Goal: Task Accomplishment & Management: Manage account settings

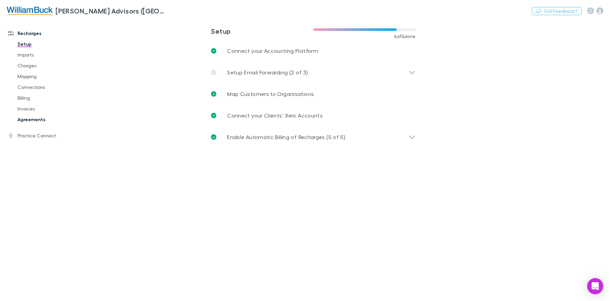
click at [27, 122] on link "Agreements" at bounding box center [50, 119] width 79 height 11
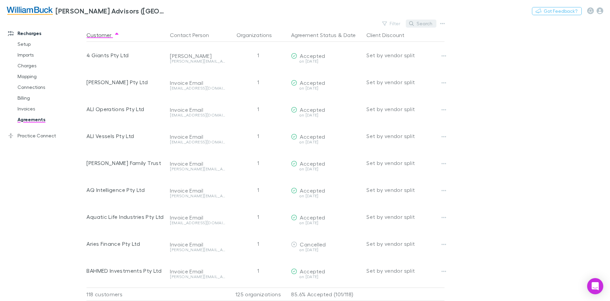
click at [413, 23] on icon "button" at bounding box center [411, 23] width 5 height 5
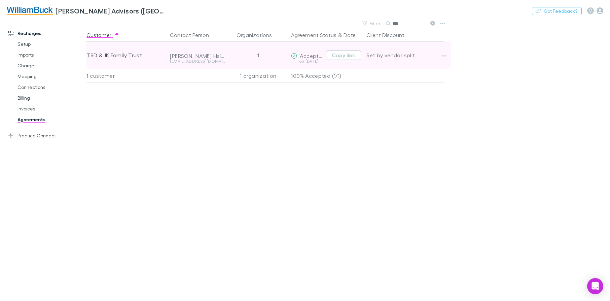
type input "***"
click at [430, 58] on div "Set by vendor split" at bounding box center [405, 55] width 78 height 27
click at [443, 55] on icon "button" at bounding box center [443, 55] width 5 height 5
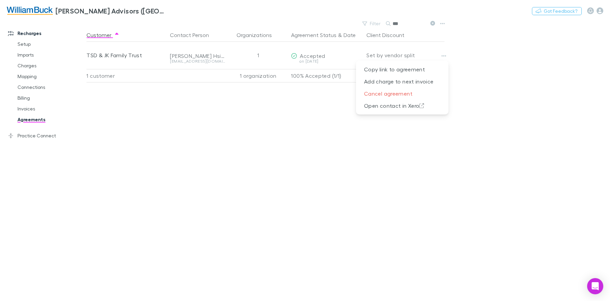
click at [240, 114] on div at bounding box center [305, 150] width 610 height 301
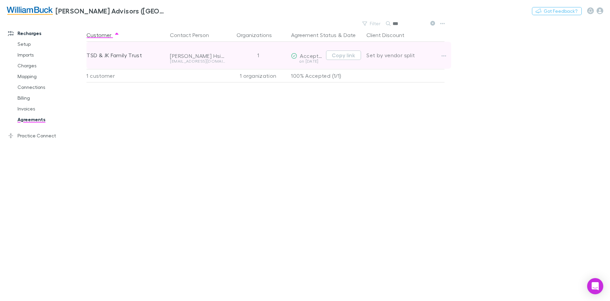
click at [208, 59] on div "[EMAIL_ADDRESS][DOMAIN_NAME]" at bounding box center [197, 61] width 55 height 4
click at [447, 56] on button "button" at bounding box center [443, 55] width 9 height 9
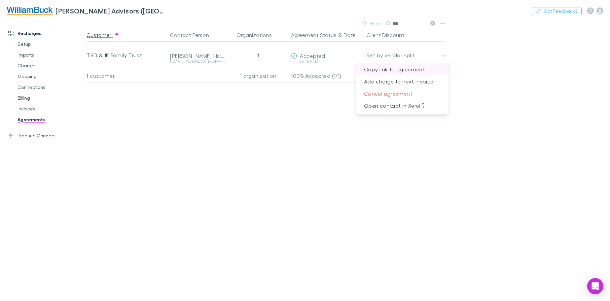
click at [406, 71] on p "Copy link to agreement" at bounding box center [402, 69] width 93 height 12
click at [431, 22] on icon at bounding box center [432, 23] width 5 height 5
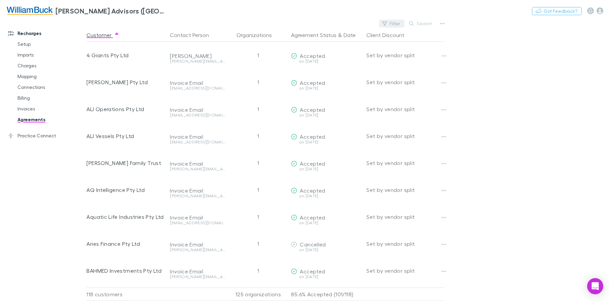
click at [394, 26] on button "Filter" at bounding box center [392, 24] width 26 height 8
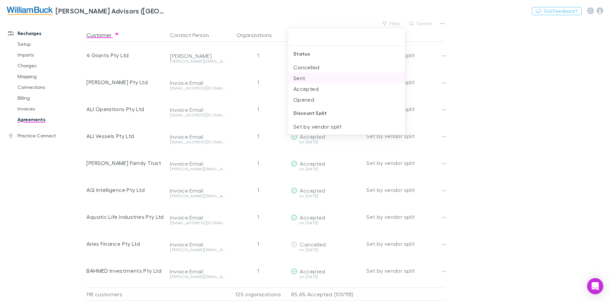
click at [315, 79] on li "Sent" at bounding box center [346, 78] width 117 height 11
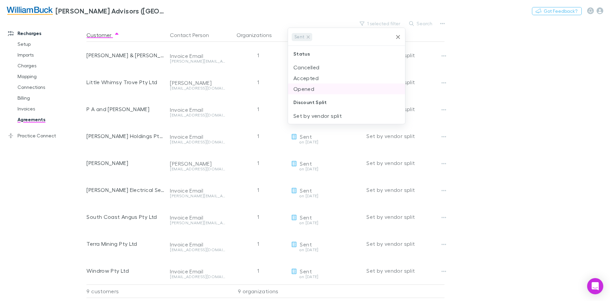
click at [313, 90] on li "Opened" at bounding box center [346, 88] width 117 height 11
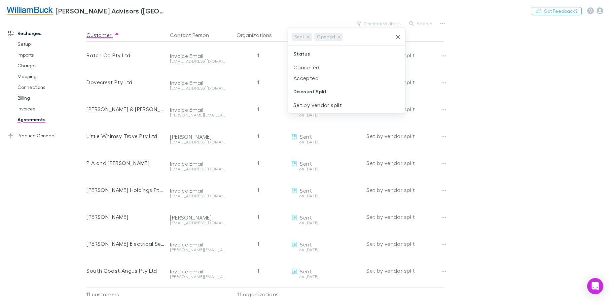
click at [519, 96] on div at bounding box center [305, 150] width 610 height 301
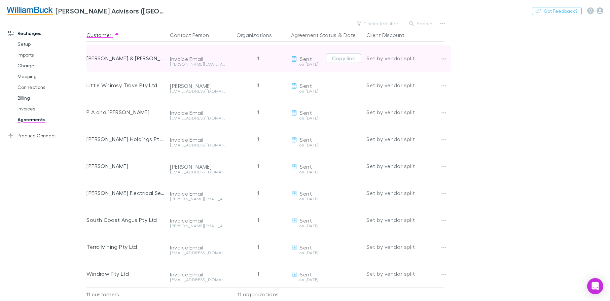
scroll to position [56, 0]
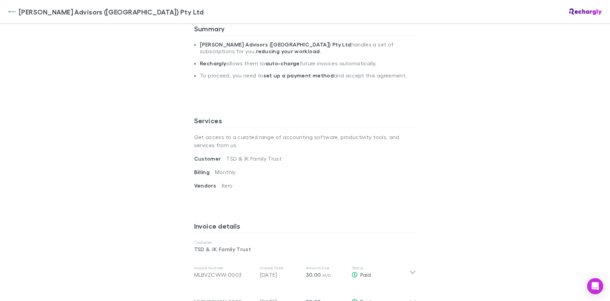
scroll to position [269, 0]
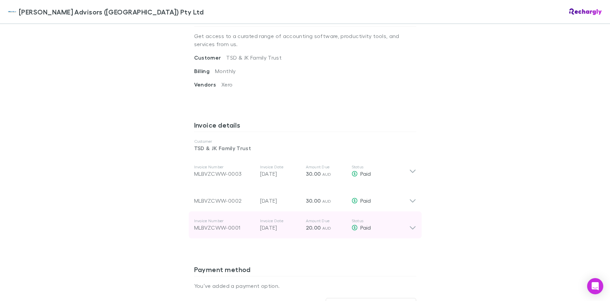
click at [412, 228] on icon at bounding box center [412, 224] width 7 height 13
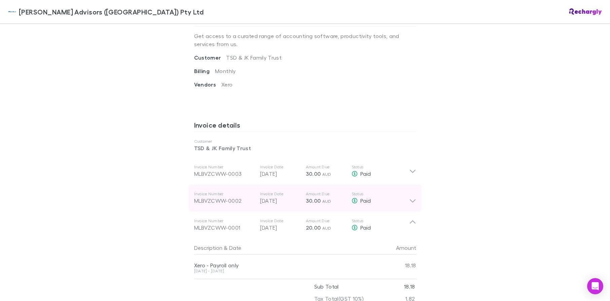
click at [412, 203] on icon at bounding box center [412, 197] width 7 height 13
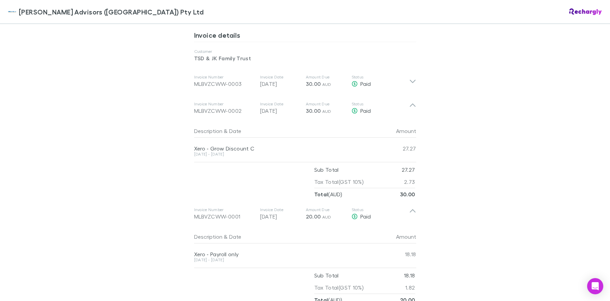
scroll to position [370, 0]
